Goal: Transaction & Acquisition: Download file/media

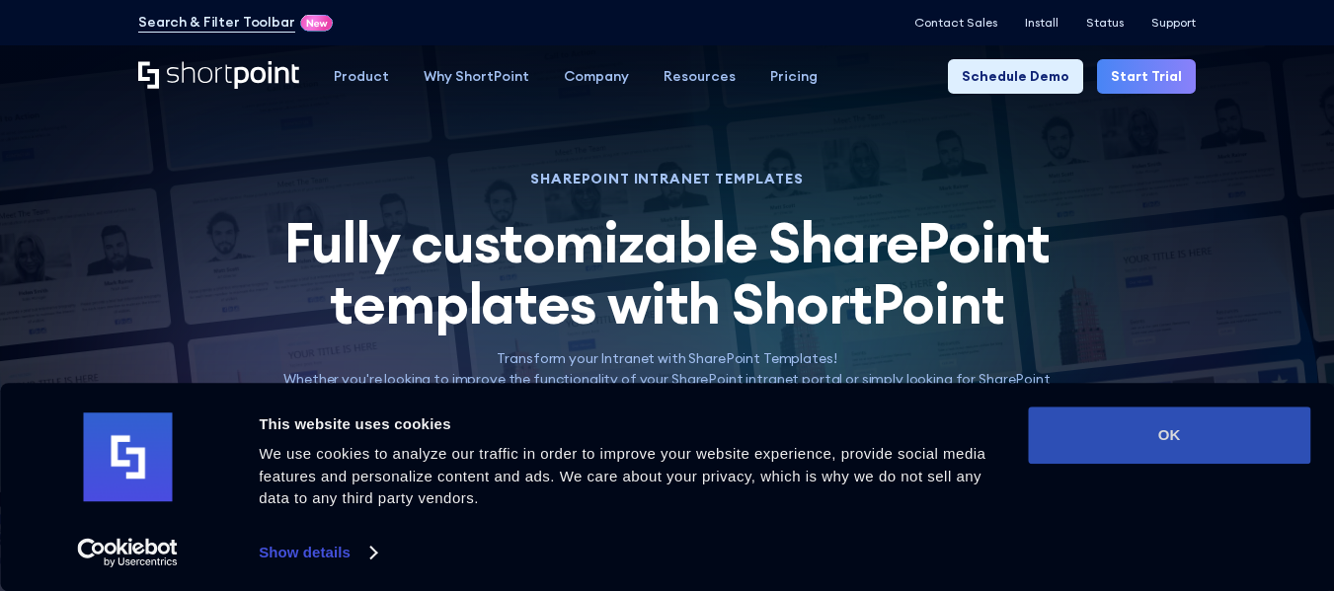
click at [1168, 430] on button "OK" at bounding box center [1169, 435] width 282 height 57
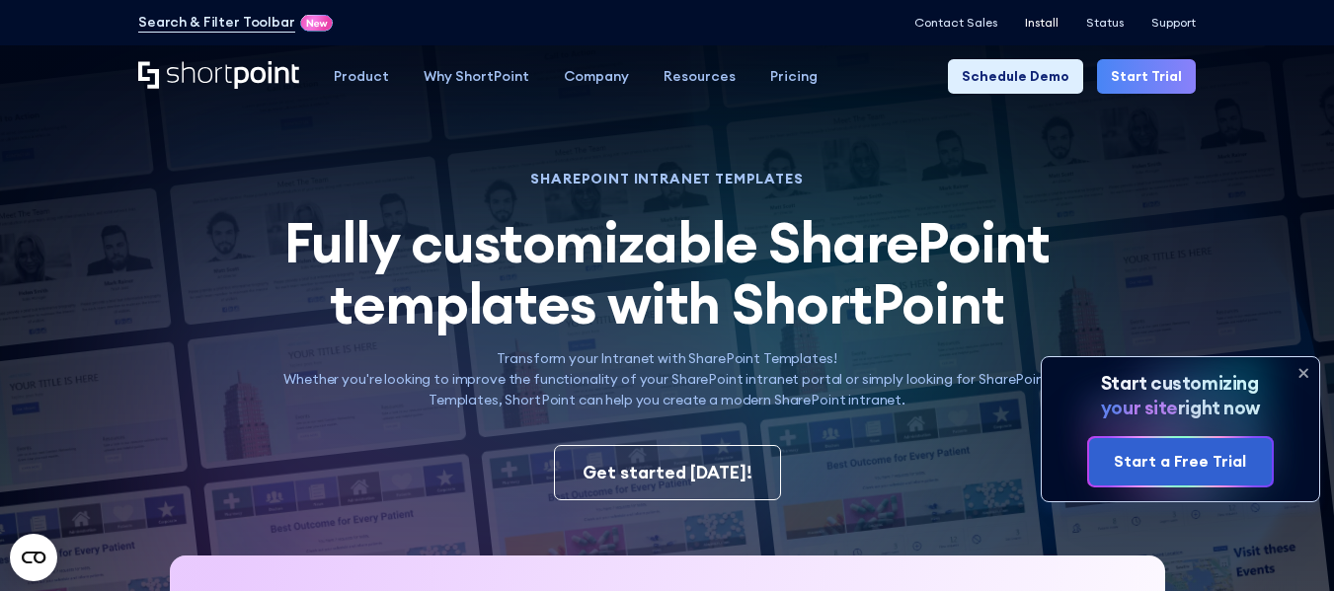
click at [1040, 18] on p "Install" at bounding box center [1042, 23] width 34 height 14
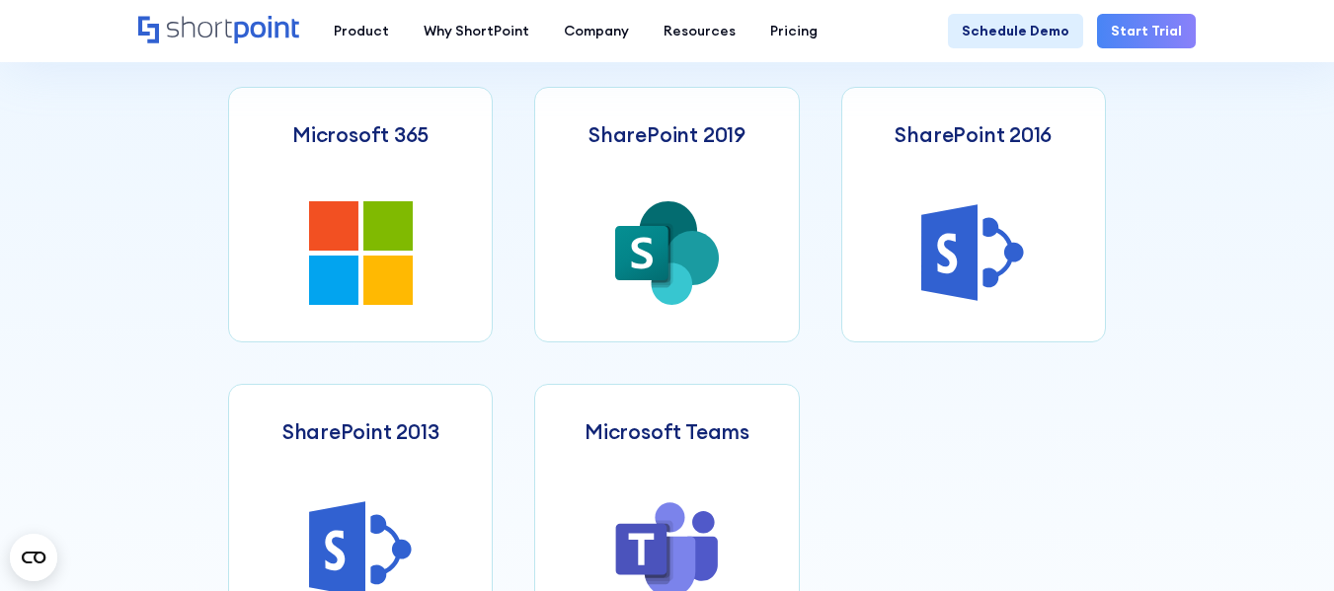
scroll to position [854, 0]
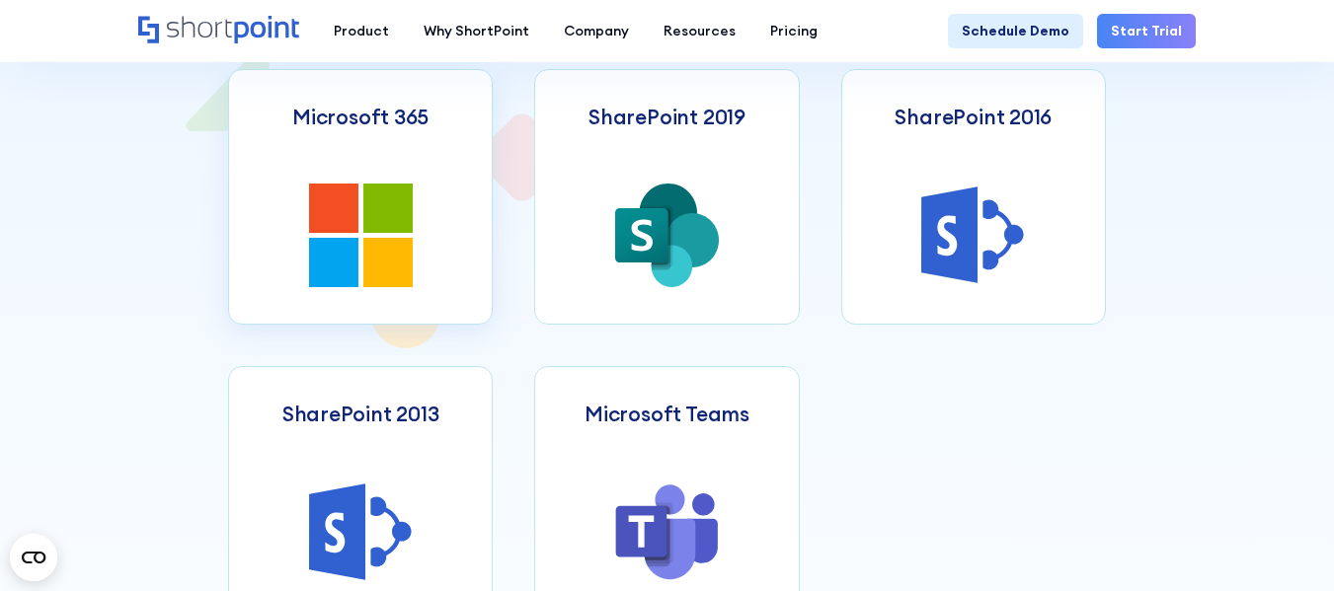
click at [326, 191] on icon at bounding box center [333, 208] width 49 height 49
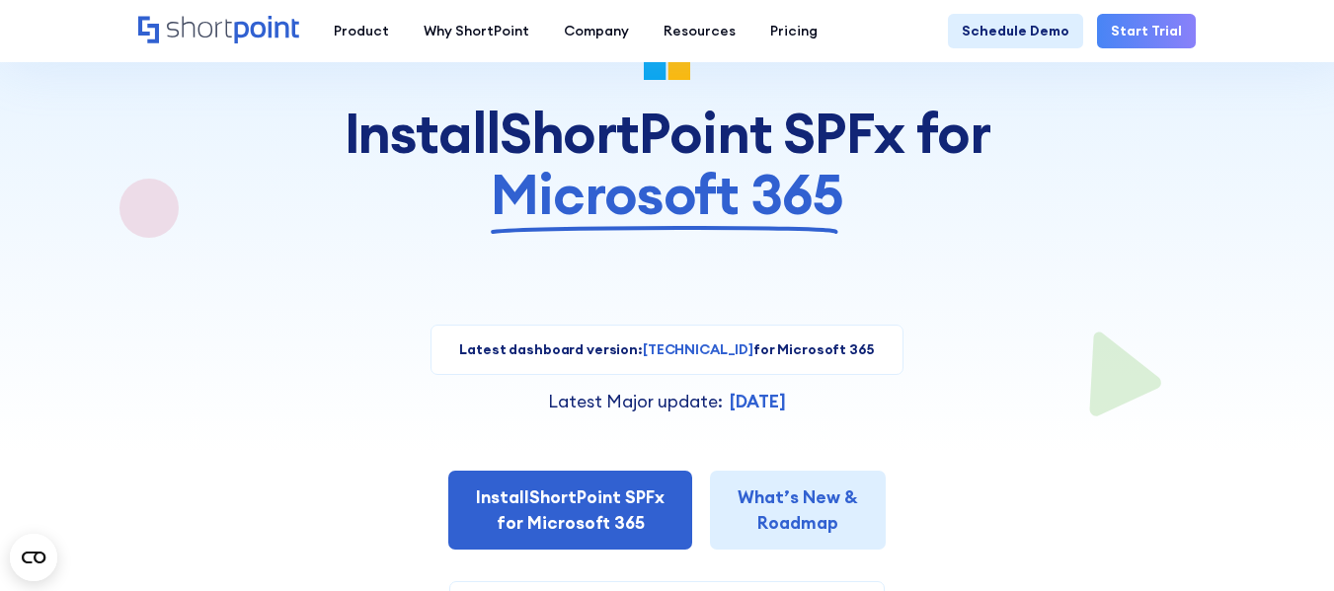
scroll to position [236, 0]
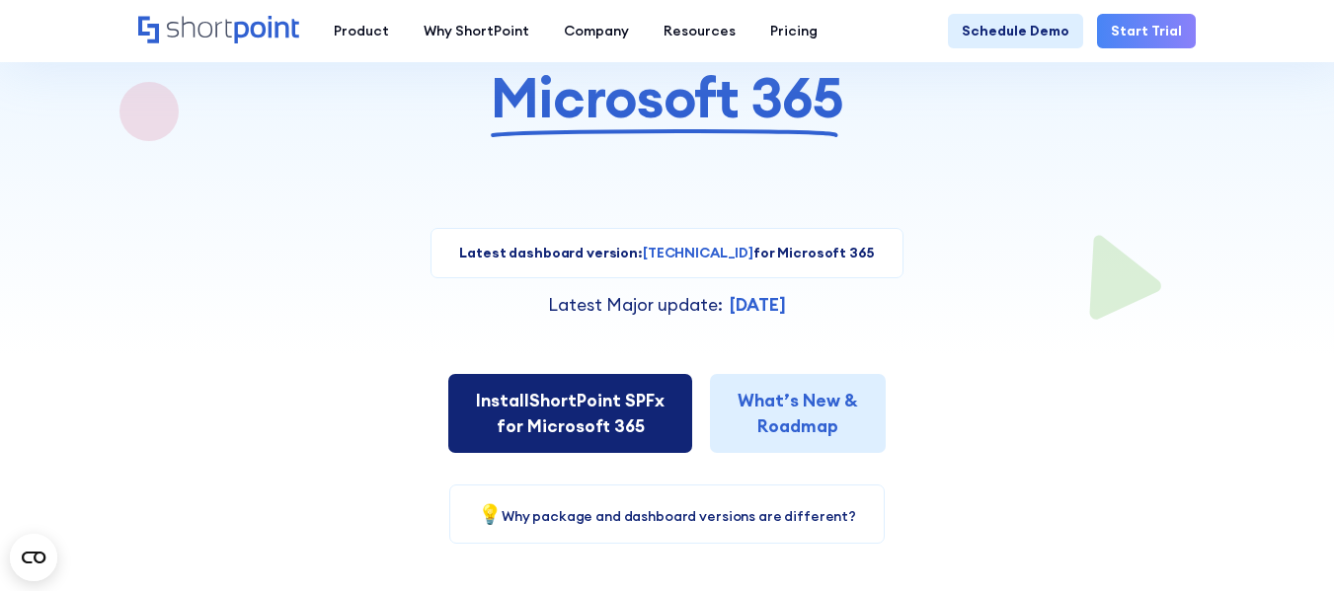
click at [562, 437] on link "Install ShortPoint SPFx for Microsoft 365" at bounding box center [570, 414] width 244 height 80
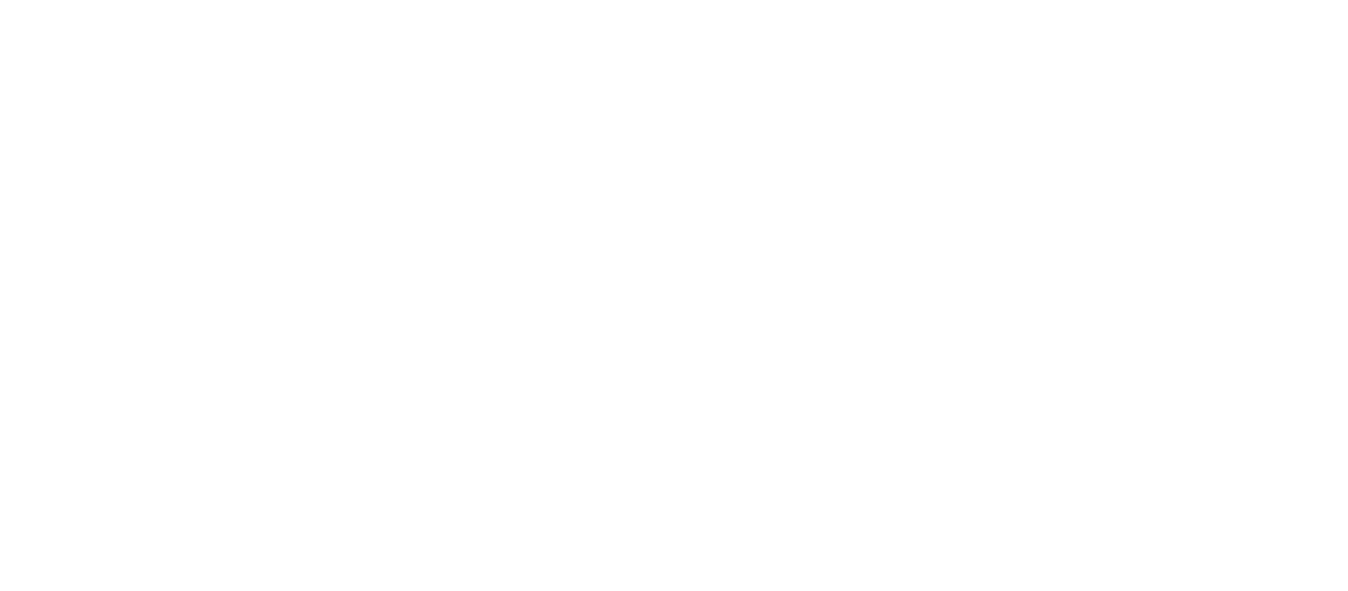
select select "Microsoft 365"
